Goal: Transaction & Acquisition: Download file/media

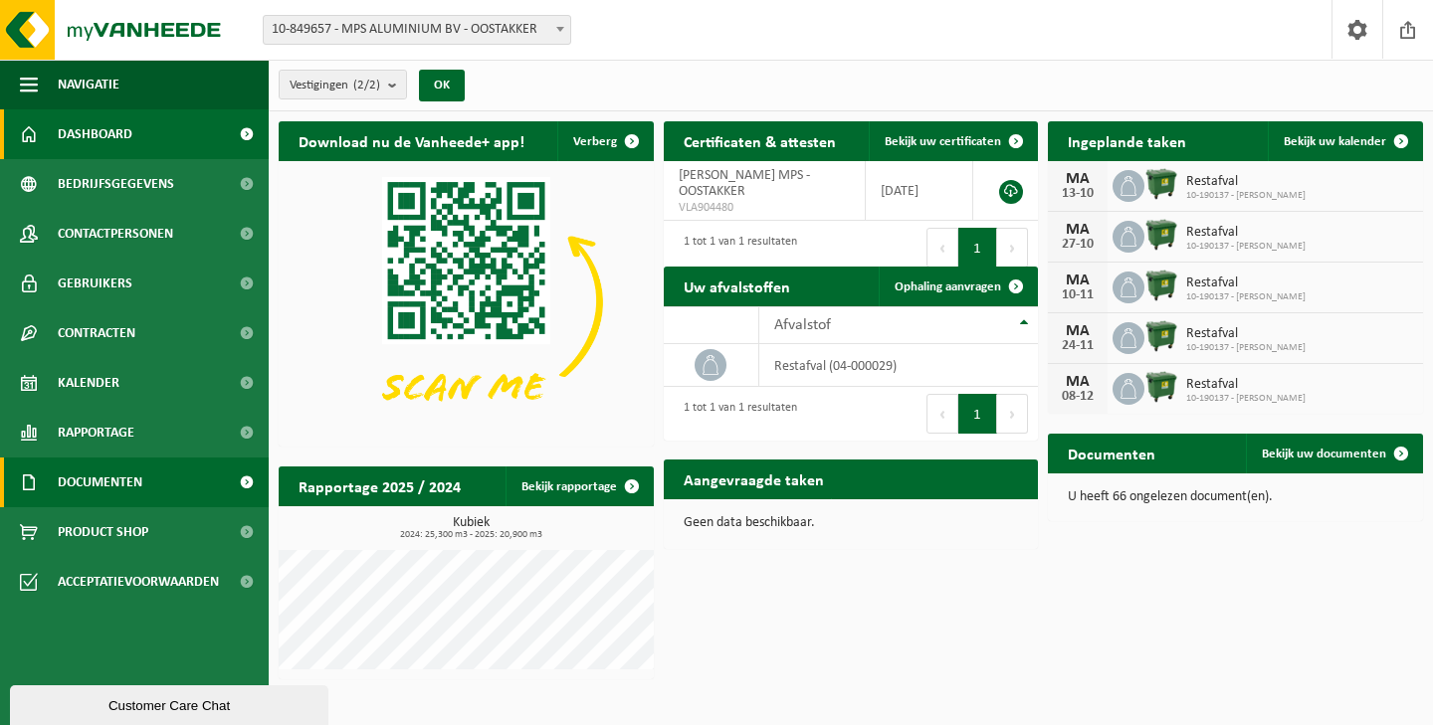
click at [122, 478] on span "Documenten" at bounding box center [100, 483] width 85 height 50
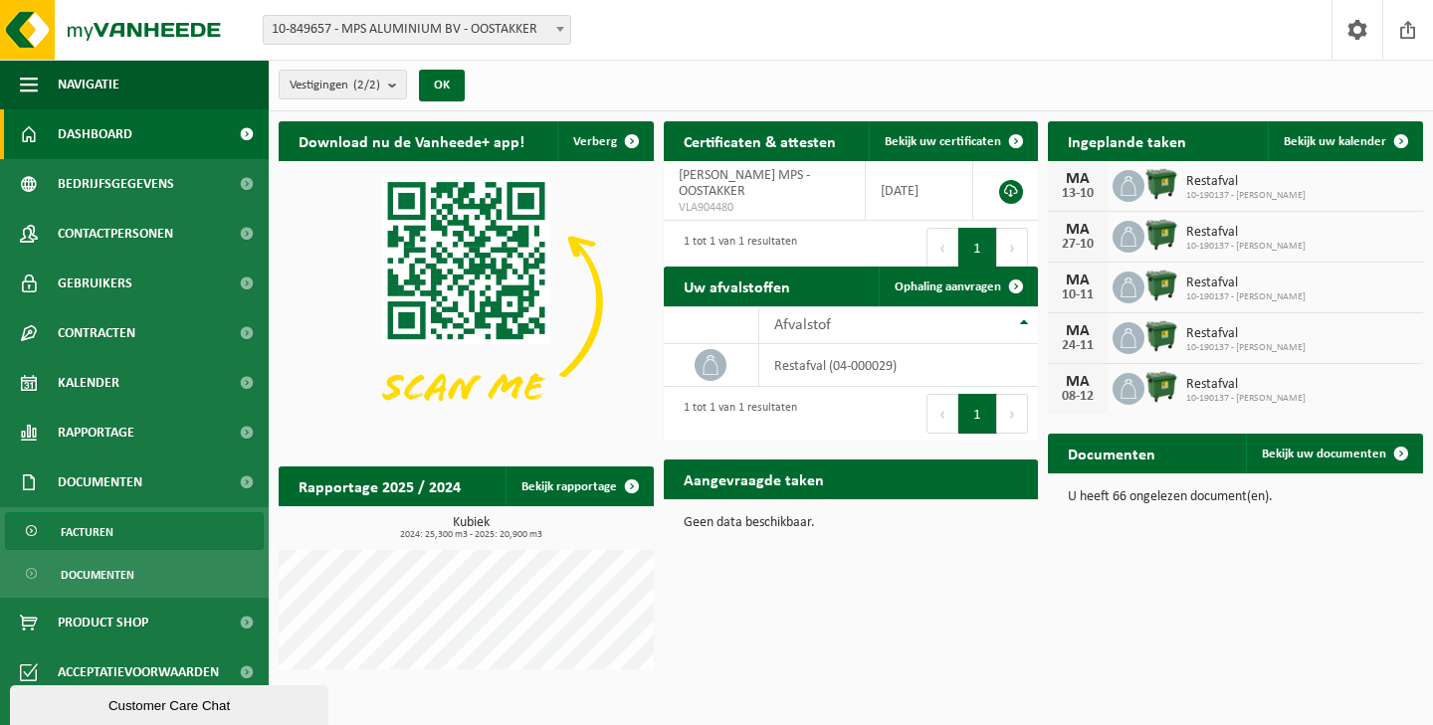
click at [91, 529] on span "Facturen" at bounding box center [87, 532] width 53 height 38
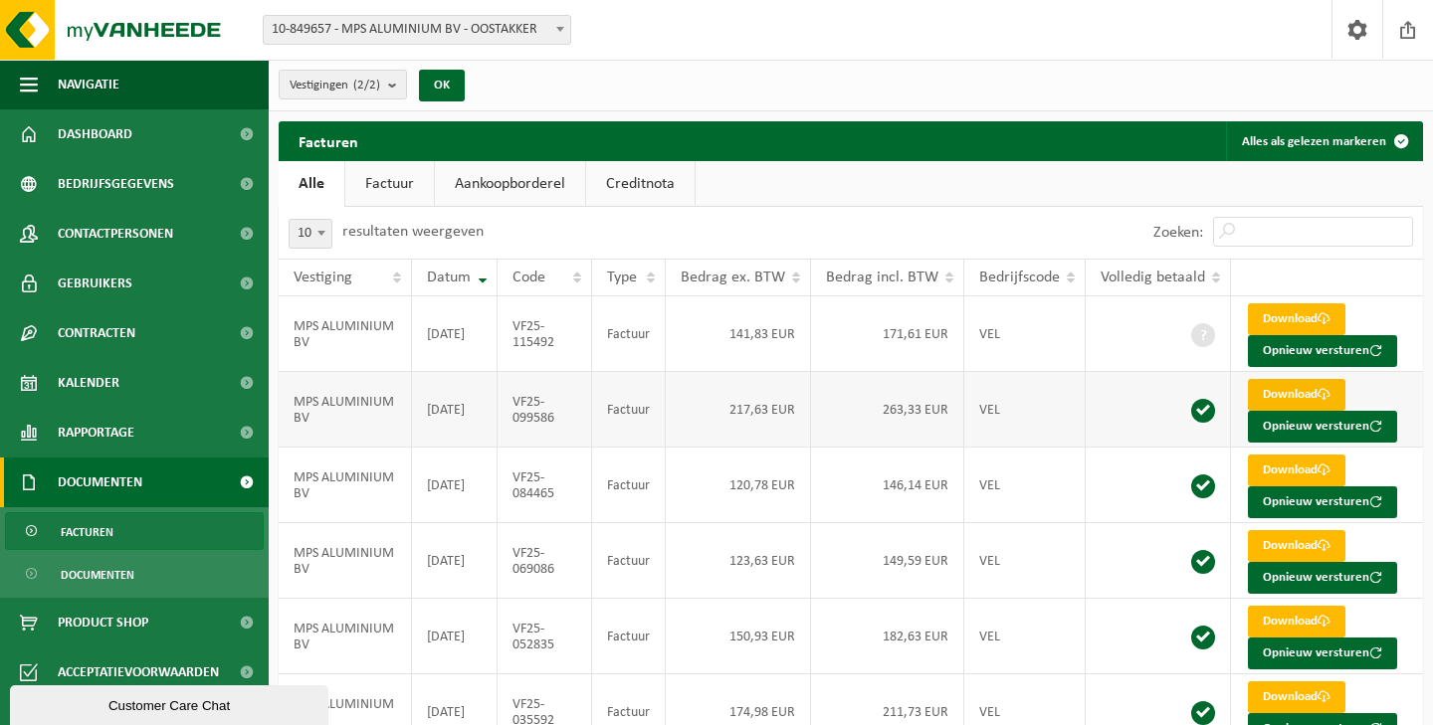
click at [1261, 390] on link "Download" at bounding box center [1297, 395] width 98 height 32
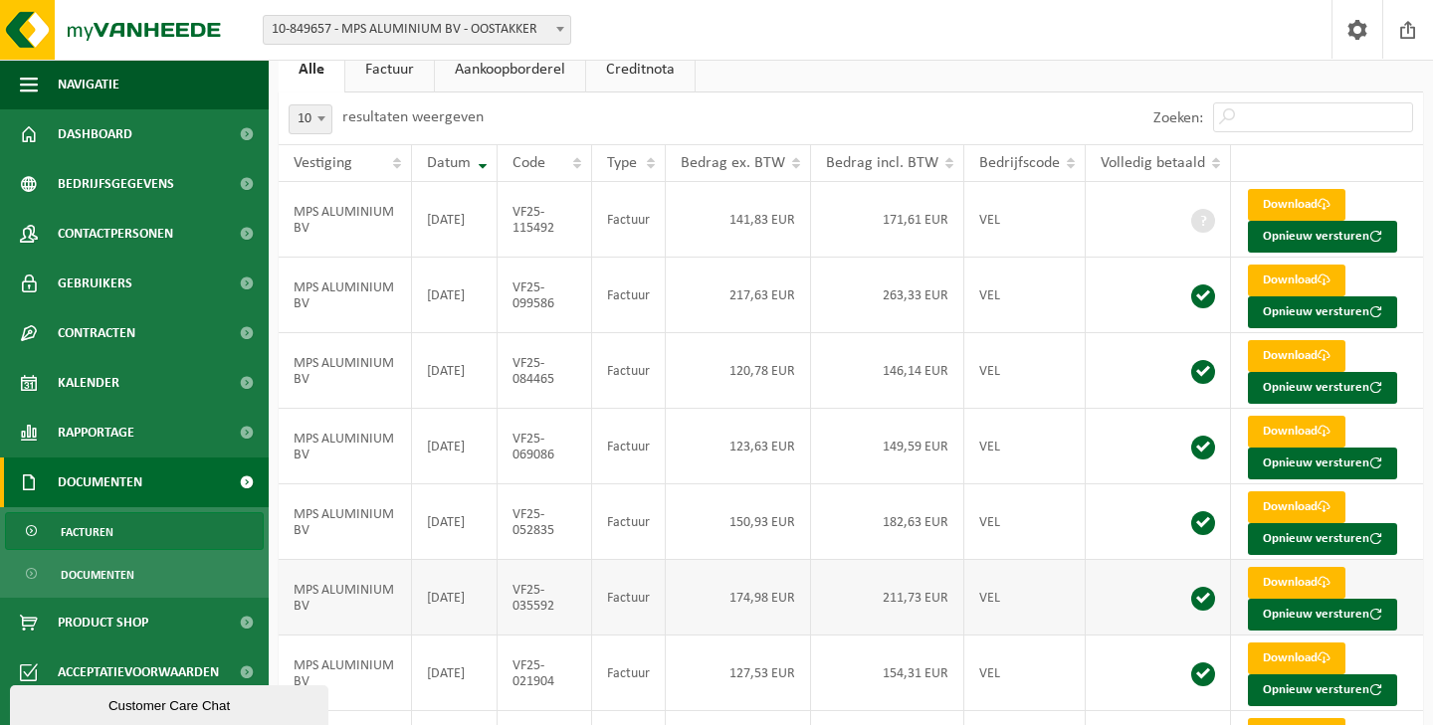
scroll to position [104, 0]
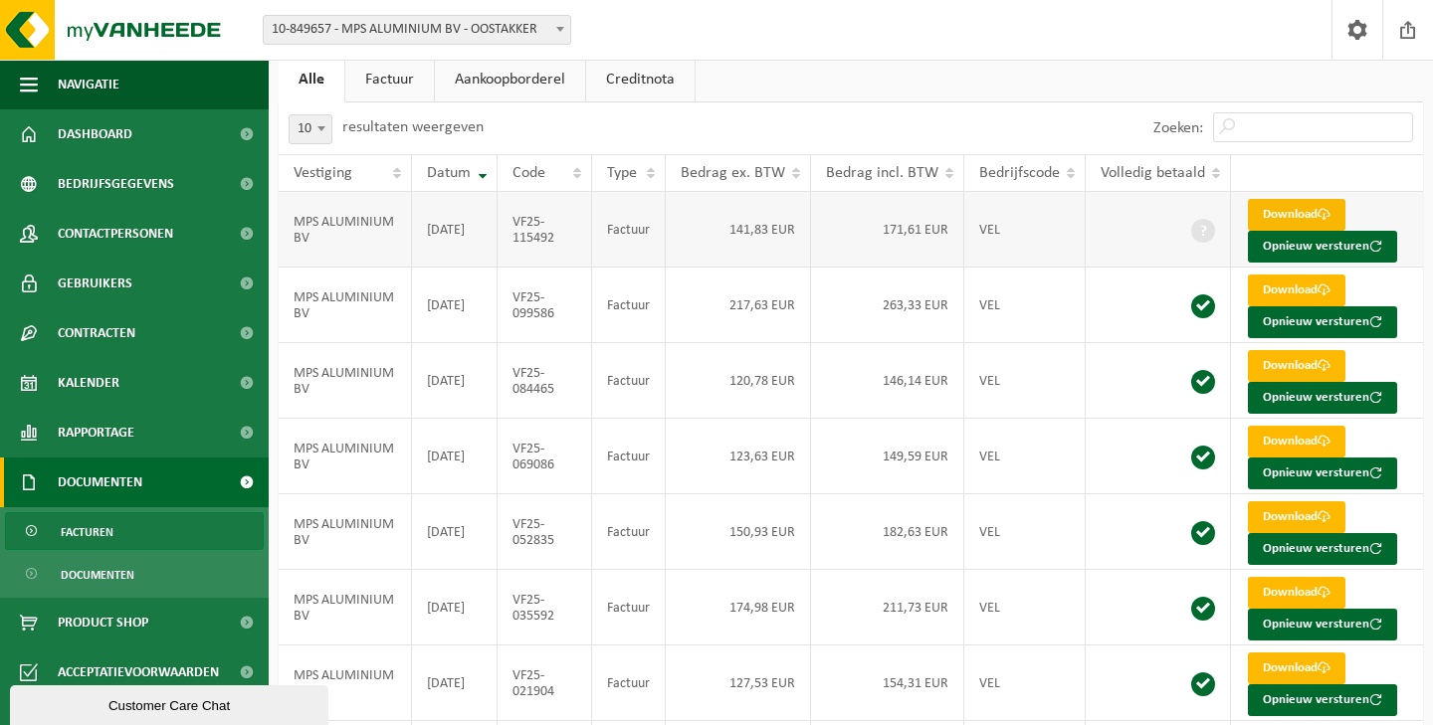
click at [1287, 212] on link "Download" at bounding box center [1297, 215] width 98 height 32
click at [1272, 361] on link "Download" at bounding box center [1297, 366] width 98 height 32
click at [1270, 440] on link "Download" at bounding box center [1297, 442] width 98 height 32
click at [1291, 513] on link "Download" at bounding box center [1297, 517] width 98 height 32
click at [711, 604] on td "174,98 EUR" at bounding box center [738, 608] width 145 height 76
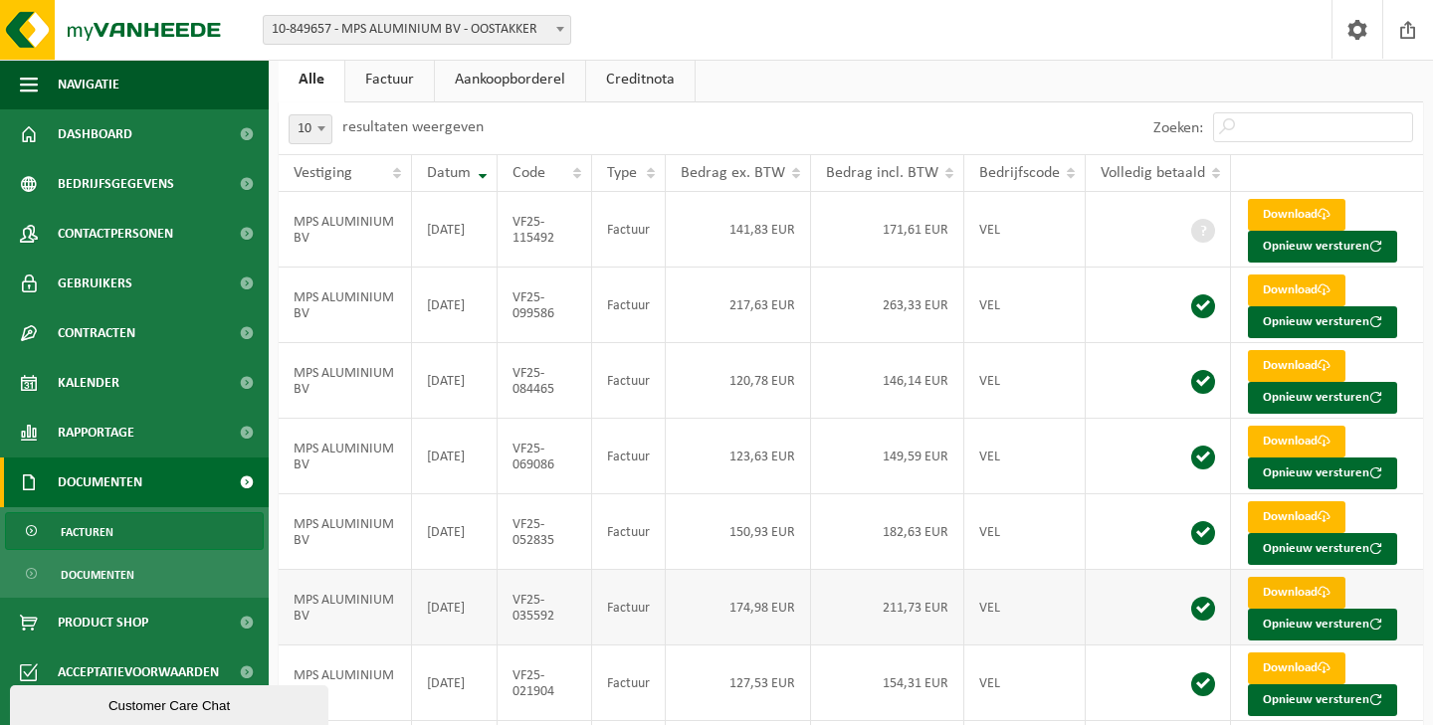
click at [1266, 588] on link "Download" at bounding box center [1297, 593] width 98 height 32
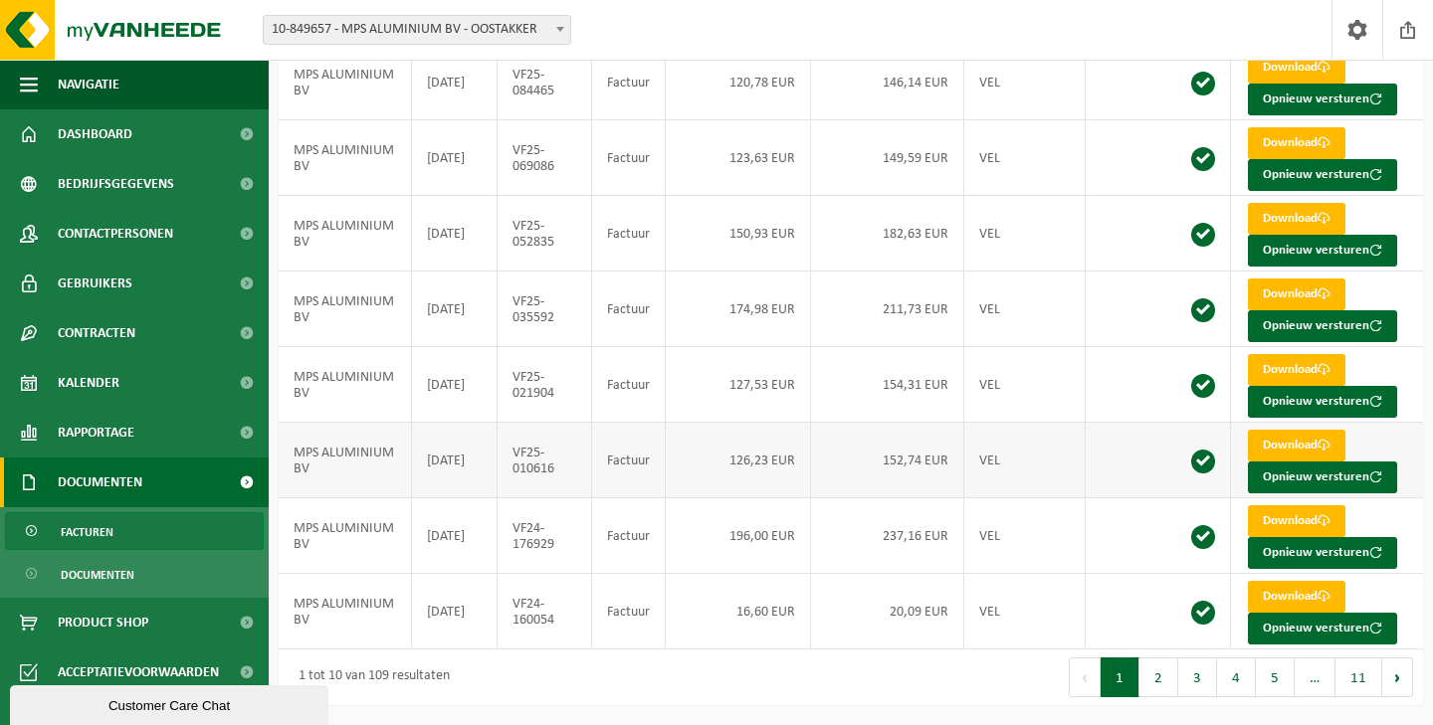
scroll to position [402, 0]
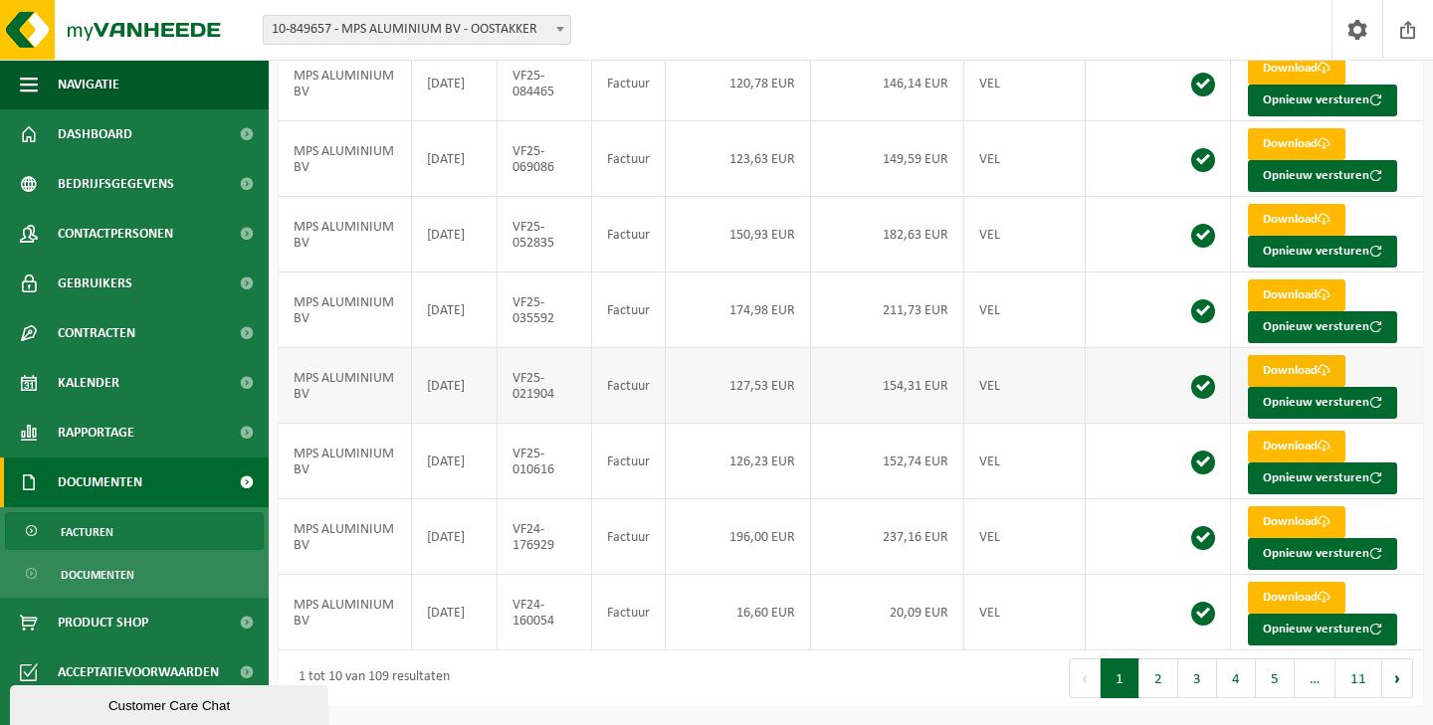
click at [1308, 369] on link "Download" at bounding box center [1297, 371] width 98 height 32
click at [1270, 441] on link "Download" at bounding box center [1297, 447] width 98 height 32
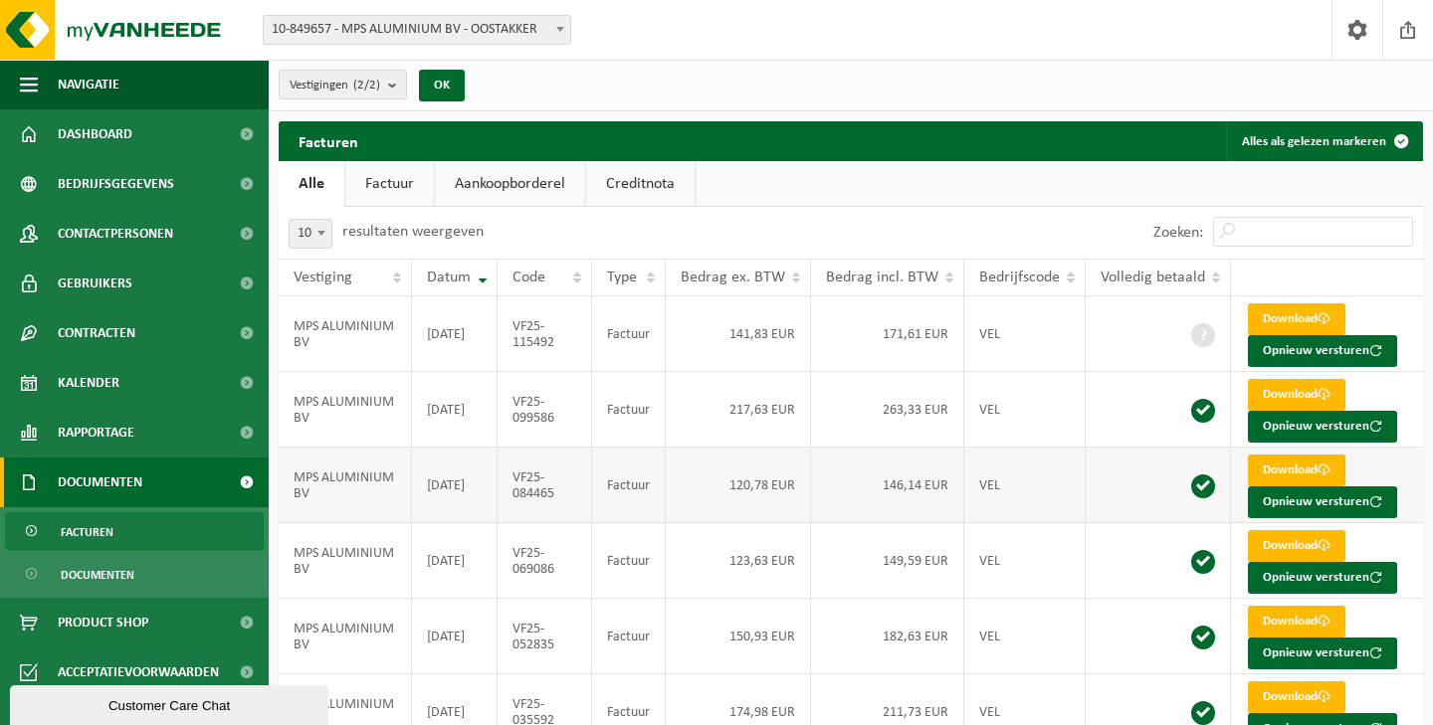
scroll to position [0, 0]
